Goal: Task Accomplishment & Management: Complete application form

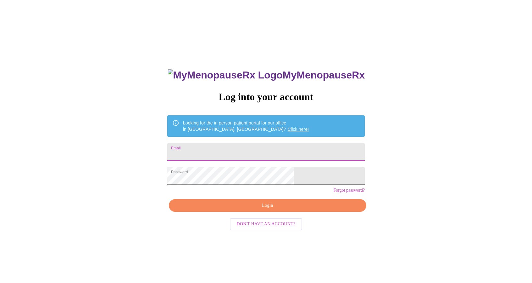
click at [234, 151] on input "Email" at bounding box center [266, 152] width 198 height 18
type input "marisa.ozburn@comcast.net"
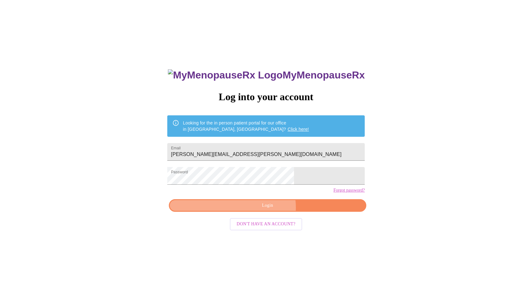
click at [265, 209] on span "Login" at bounding box center [267, 205] width 183 height 8
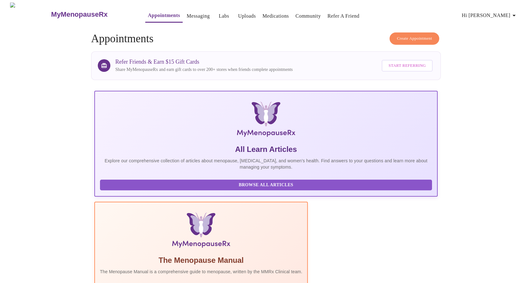
click at [148, 15] on link "Appointments" at bounding box center [164, 15] width 32 height 9
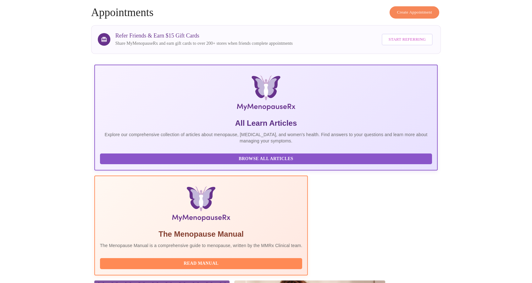
scroll to position [94, 0]
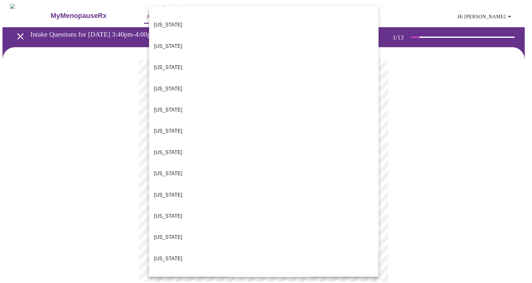
scroll to position [551, 0]
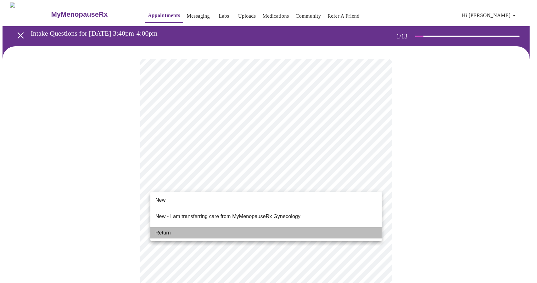
click at [172, 228] on li "Return" at bounding box center [266, 232] width 232 height 11
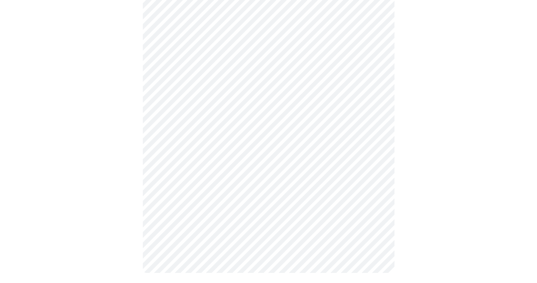
scroll to position [0, 0]
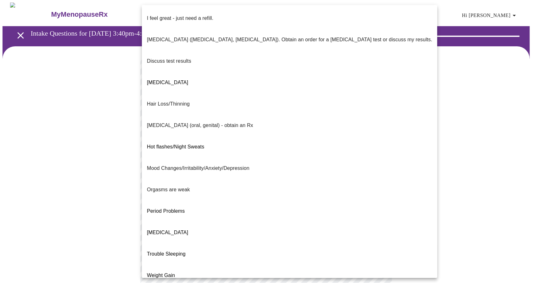
click at [203, 135] on body "MyMenopauseRx Appointments Messaging Labs Uploads Medications Community Refer a…" at bounding box center [269, 221] width 532 height 436
click at [199, 15] on p "I feel great - just need a refill." at bounding box center [180, 18] width 66 height 8
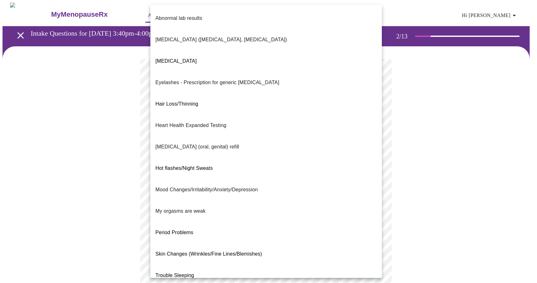
click at [205, 183] on body "MyMenopauseRx Appointments Messaging Labs Uploads Medications Community Refer a…" at bounding box center [269, 219] width 532 height 433
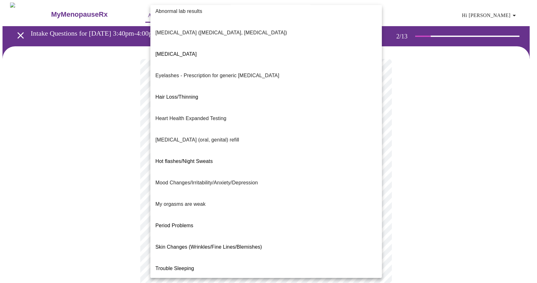
scroll to position [11, 0]
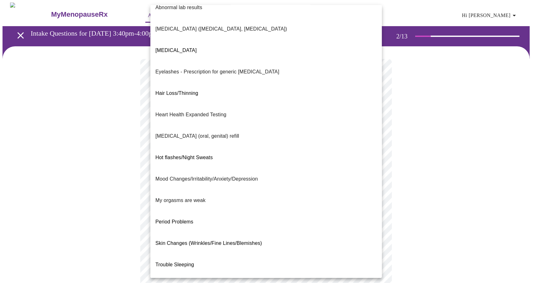
click at [430, 151] on div at bounding box center [268, 141] width 537 height 283
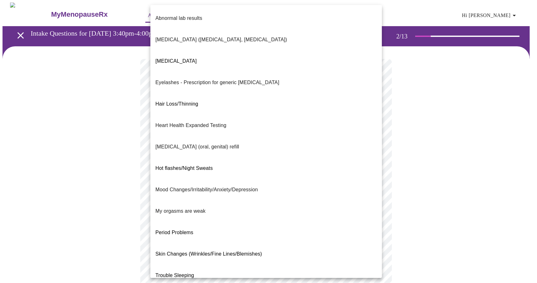
click at [182, 187] on body "MyMenopauseRx Appointments Messaging Labs Uploads Medications Community Refer a…" at bounding box center [269, 219] width 532 height 433
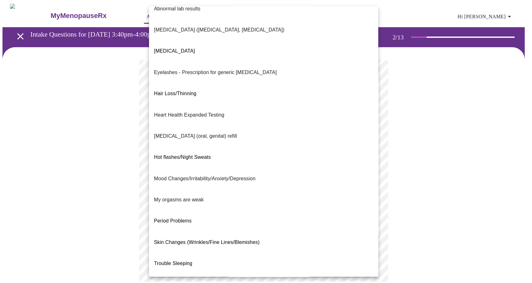
scroll to position [0, 0]
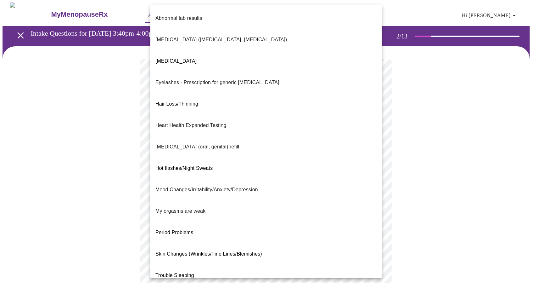
click at [173, 17] on span "Abnormal lab results" at bounding box center [178, 18] width 47 height 18
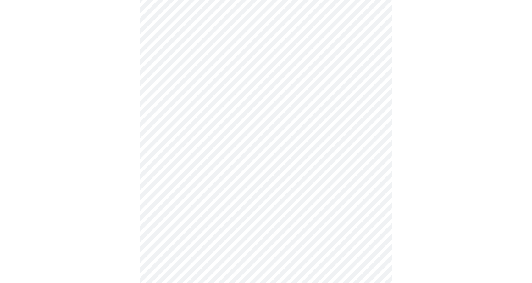
scroll to position [63, 0]
click at [210, 185] on body "MyMenopauseRx Appointments Messaging Labs Uploads Medications Community Refer a…" at bounding box center [269, 154] width 532 height 429
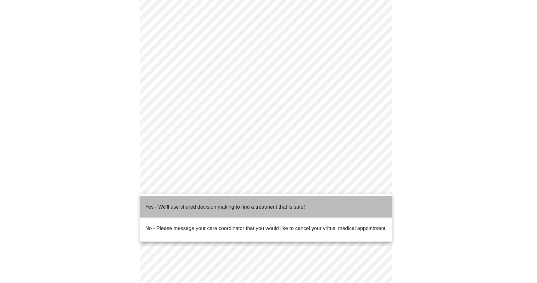
click at [216, 203] on p "Yes - We'll use shared decision making to find a treatment that is safe!" at bounding box center [225, 207] width 160 height 8
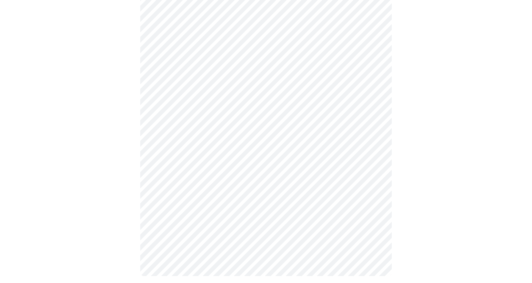
scroll to position [0, 0]
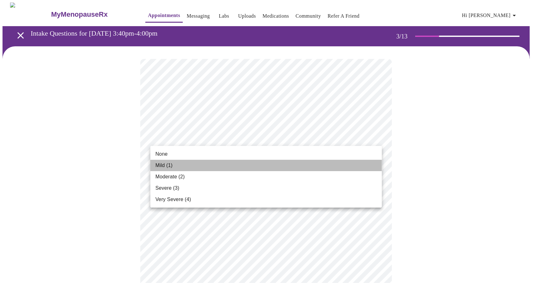
click at [179, 166] on li "Mild (1)" at bounding box center [266, 165] width 232 height 11
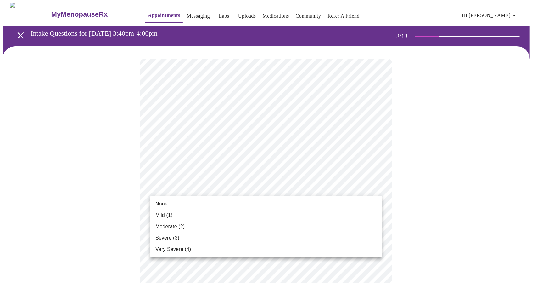
click at [165, 214] on span "Mild (1)" at bounding box center [163, 215] width 17 height 8
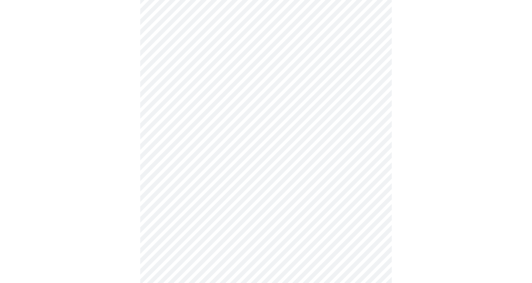
scroll to position [94, 0]
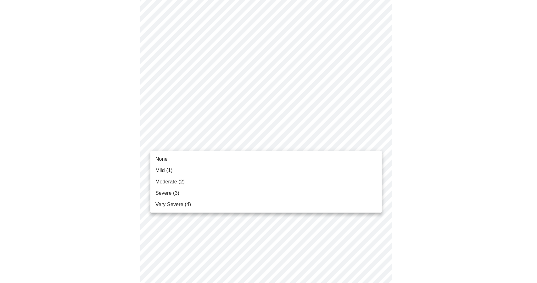
click at [165, 171] on span "Mild (1)" at bounding box center [163, 170] width 17 height 8
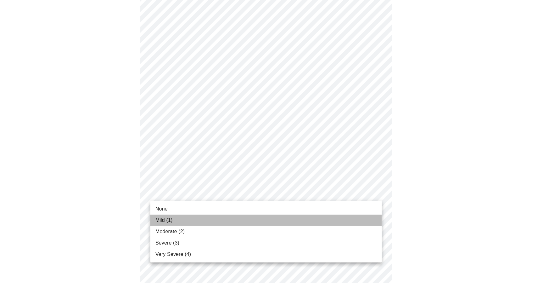
click at [171, 220] on span "Mild (1)" at bounding box center [163, 220] width 17 height 8
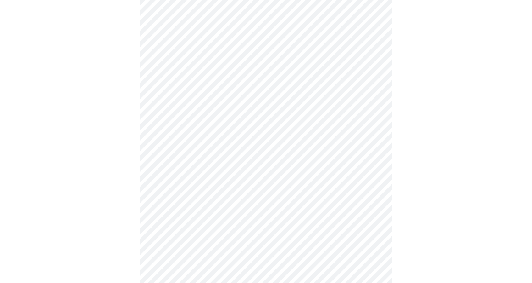
scroll to position [157, 0]
click at [191, 173] on body "MyMenopauseRx Appointments Messaging Labs Uploads Medications Community Refer a…" at bounding box center [269, 246] width 532 height 802
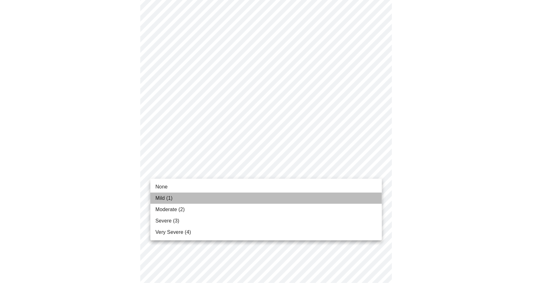
click at [173, 197] on li "Mild (1)" at bounding box center [266, 197] width 232 height 11
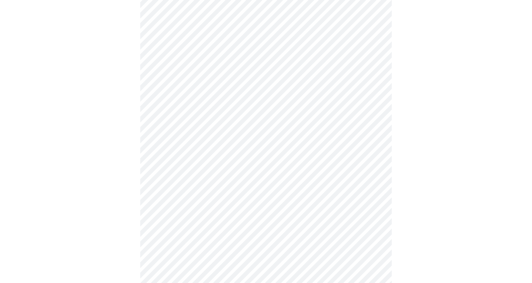
scroll to position [252, 0]
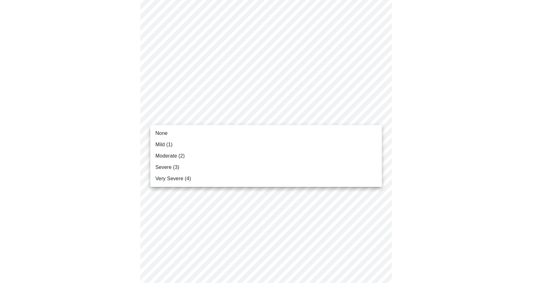
click at [179, 120] on body "MyMenopauseRx Appointments Messaging Labs Uploads Medications Community Refer a…" at bounding box center [269, 147] width 532 height 793
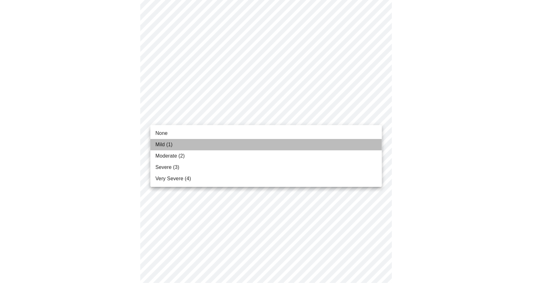
click at [177, 144] on li "Mild (1)" at bounding box center [266, 144] width 232 height 11
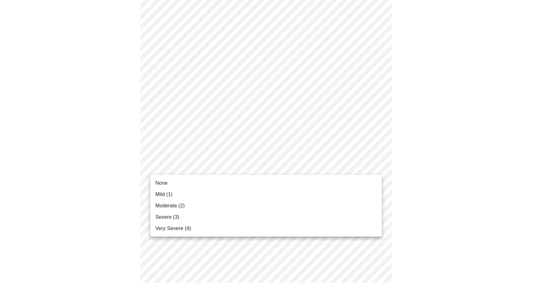
click at [197, 168] on body "MyMenopauseRx Appointments Messaging Labs Uploads Medications Community Refer a…" at bounding box center [269, 143] width 532 height 784
click at [182, 194] on li "Mild (1)" at bounding box center [266, 193] width 232 height 11
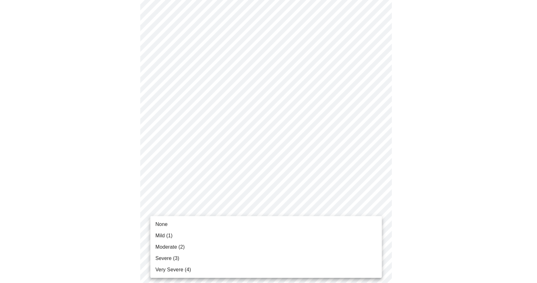
click at [209, 218] on body "MyMenopauseRx Appointments Messaging Labs Uploads Medications Community Refer a…" at bounding box center [269, 138] width 532 height 775
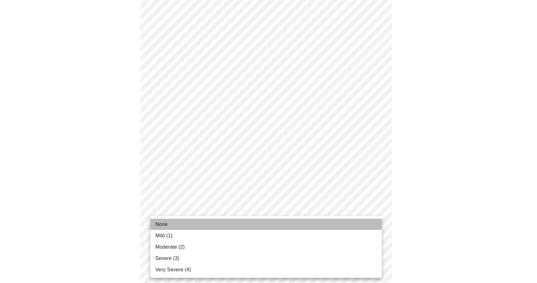
click at [165, 220] on li "None" at bounding box center [266, 223] width 232 height 11
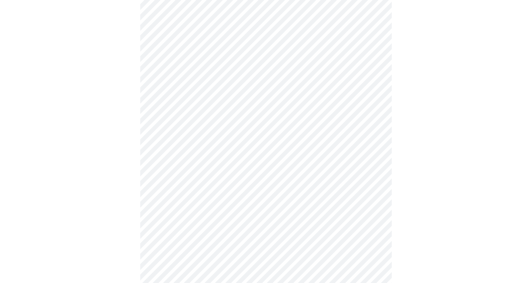
scroll to position [315, 0]
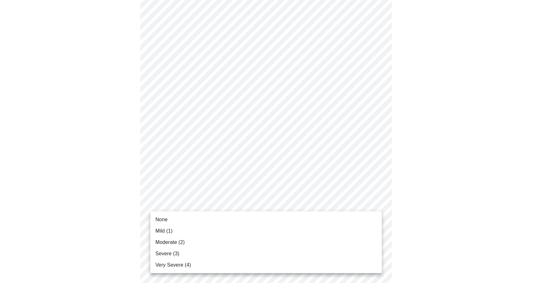
click at [194, 203] on body "MyMenopauseRx Appointments Messaging Labs Uploads Medications Community Refer a…" at bounding box center [269, 71] width 532 height 766
click at [168, 230] on span "Mild (1)" at bounding box center [163, 231] width 17 height 8
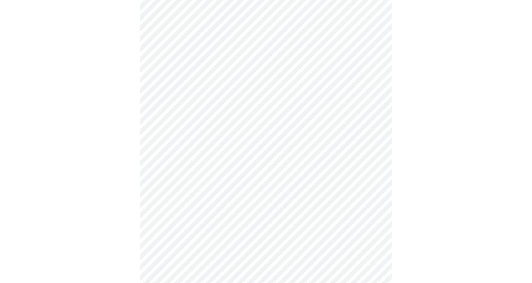
scroll to position [378, 0]
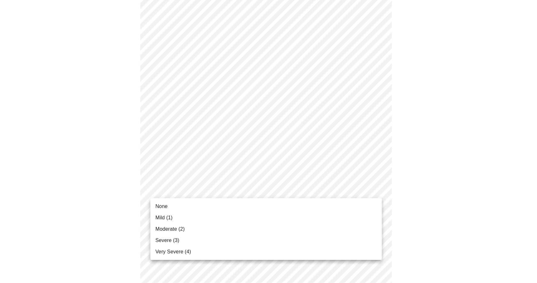
click at [193, 188] on body "MyMenopauseRx Appointments Messaging Labs Uploads Medications Community Refer a…" at bounding box center [269, 4] width 532 height 758
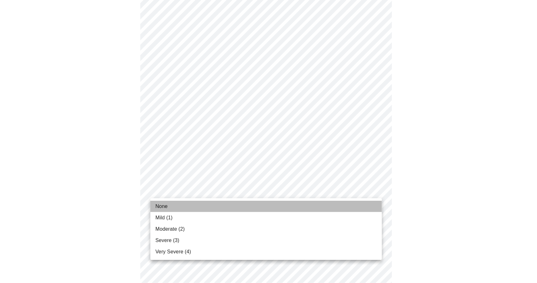
click at [174, 209] on li "None" at bounding box center [266, 205] width 232 height 11
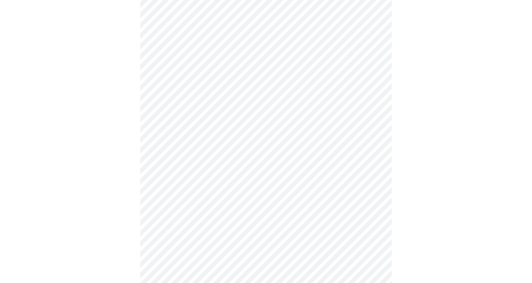
scroll to position [440, 0]
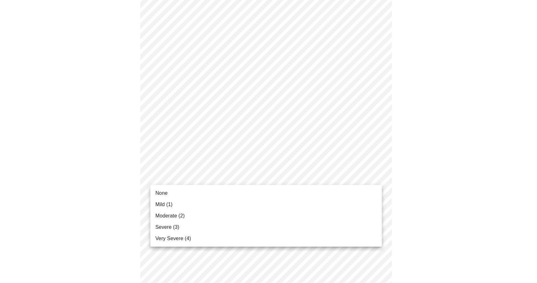
click at [174, 207] on li "Mild (1)" at bounding box center [266, 204] width 232 height 11
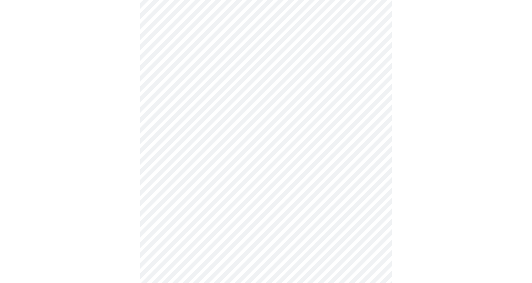
scroll to position [189, 0]
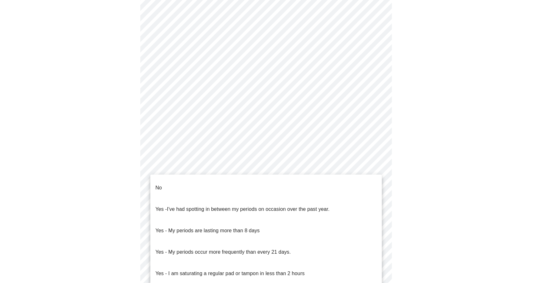
click at [270, 197] on body "MyMenopauseRx Appointments Messaging Labs Uploads Medications Community Refer a…" at bounding box center [269, 124] width 532 height 620
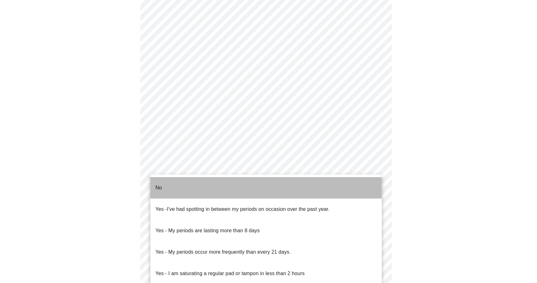
click at [165, 186] on li "No" at bounding box center [266, 187] width 232 height 21
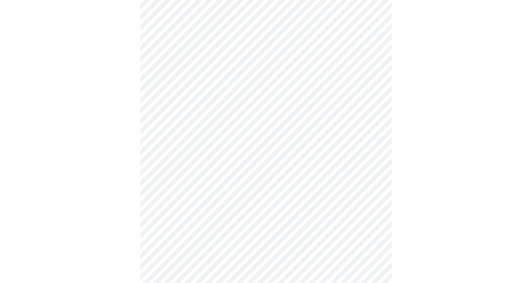
scroll to position [220, 0]
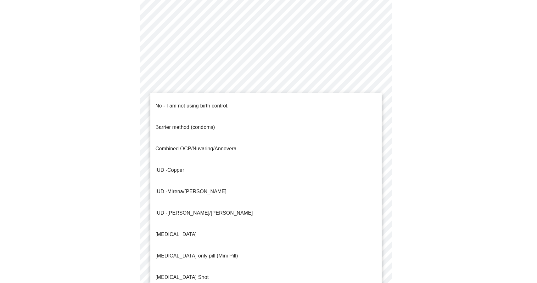
click at [237, 212] on body "MyMenopauseRx Appointments Messaging Labs Uploads Medications Community Refer a…" at bounding box center [269, 90] width 532 height 617
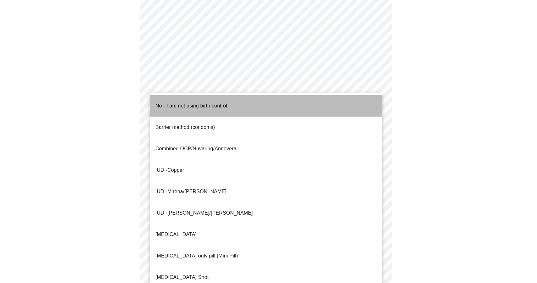
click at [159, 102] on p "No - I am not using birth control." at bounding box center [191, 106] width 73 height 8
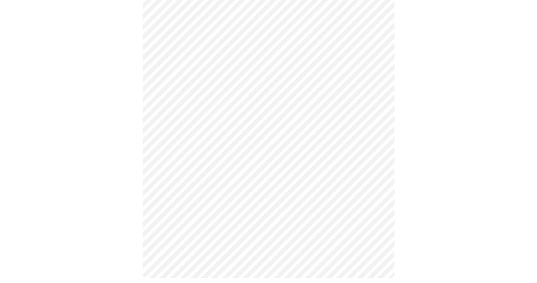
scroll to position [330, 0]
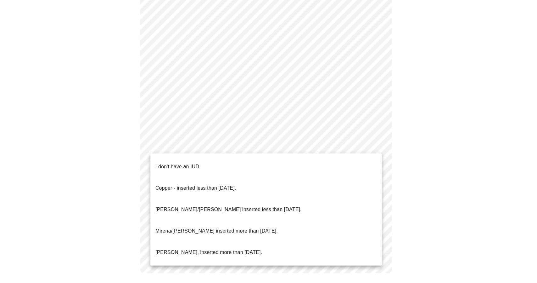
click at [165, 165] on p "I don't have an IUD." at bounding box center [177, 167] width 45 height 8
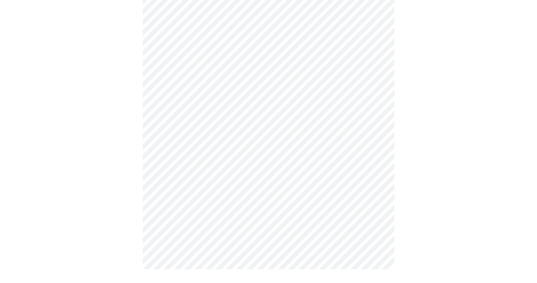
scroll to position [327, 0]
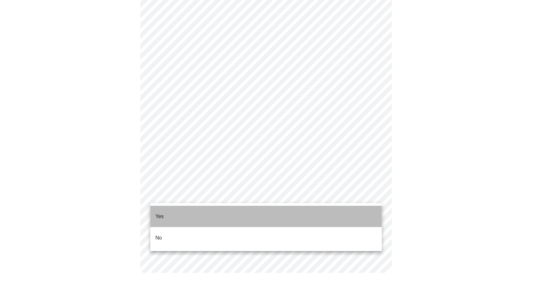
click at [164, 211] on li "Yes" at bounding box center [266, 215] width 232 height 21
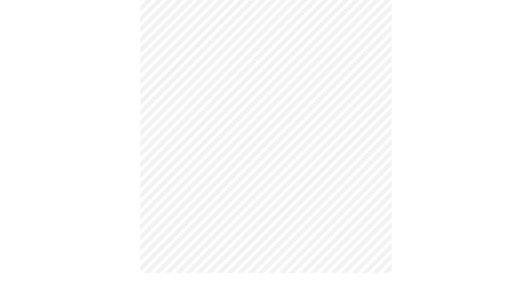
scroll to position [0, 0]
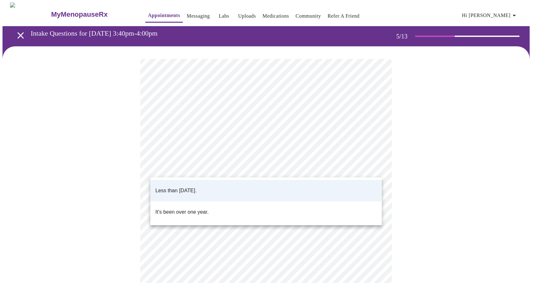
click at [218, 169] on body "MyMenopauseRx Appointments Messaging Labs Uploads Medications Community Refer a…" at bounding box center [269, 235] width 532 height 465
click at [218, 169] on div at bounding box center [268, 141] width 537 height 283
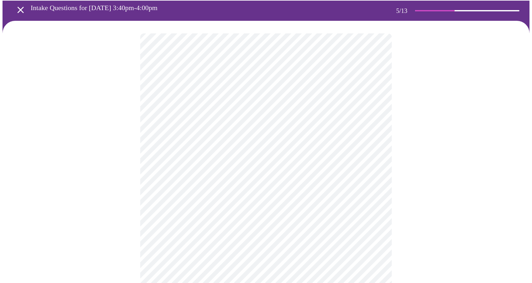
scroll to position [31, 0]
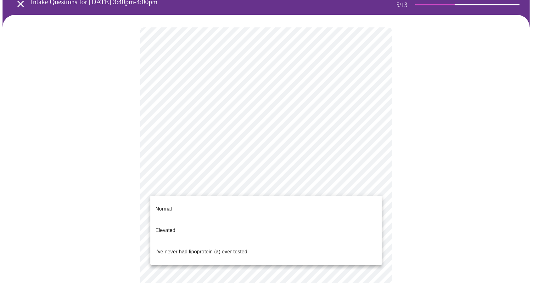
click at [235, 187] on body "MyMenopauseRx Appointments Messaging Labs Uploads Medications Community Refer a…" at bounding box center [269, 203] width 532 height 465
click at [215, 248] on p "I've never had lipoprotein (a) ever tested." at bounding box center [201, 252] width 93 height 8
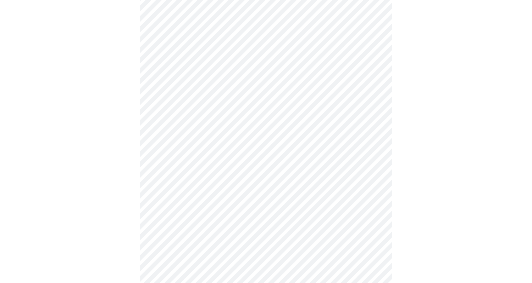
scroll to position [126, 0]
click at [139, 206] on div at bounding box center [266, 128] width 527 height 417
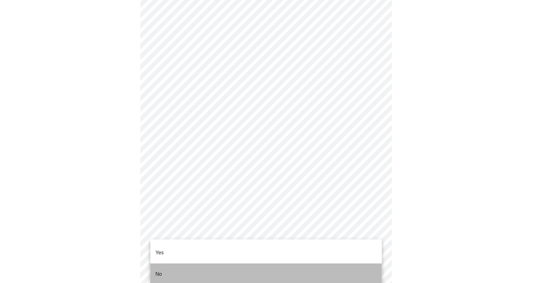
click at [170, 265] on li "No" at bounding box center [266, 273] width 232 height 21
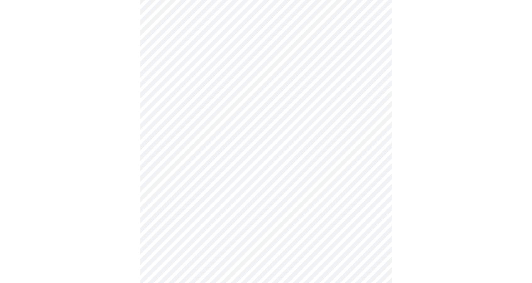
scroll to position [1636, 0]
